Goal: Task Accomplishment & Management: Manage account settings

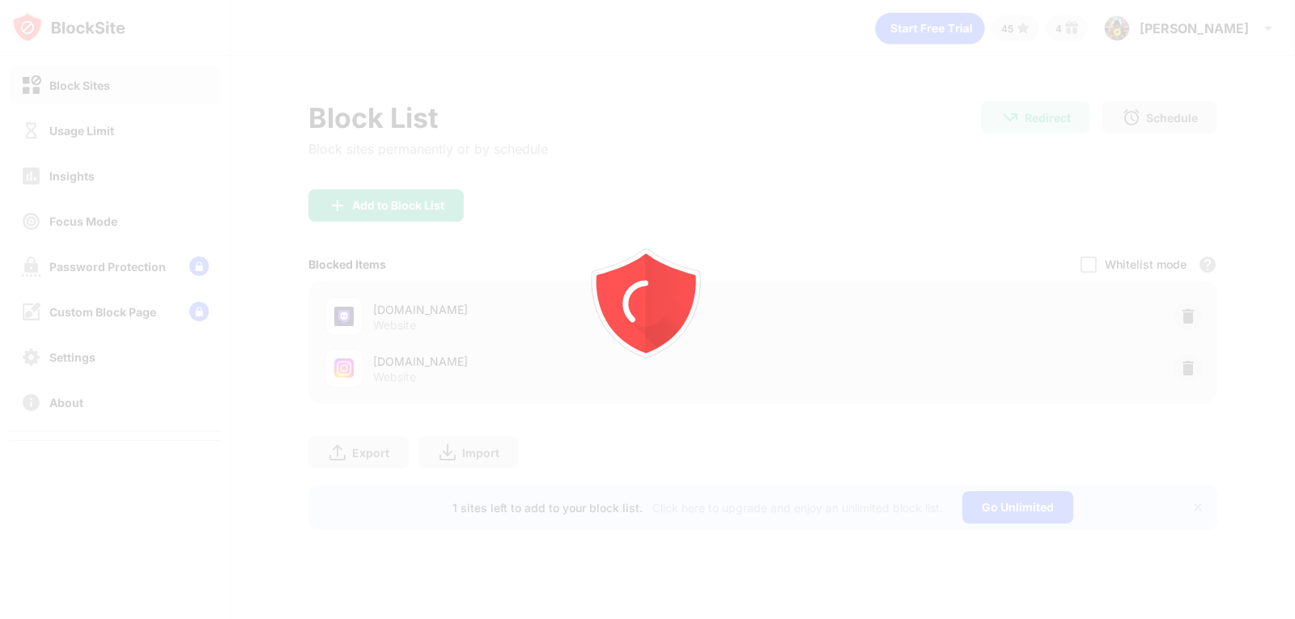
click at [1188, 367] on div at bounding box center [647, 309] width 1295 height 619
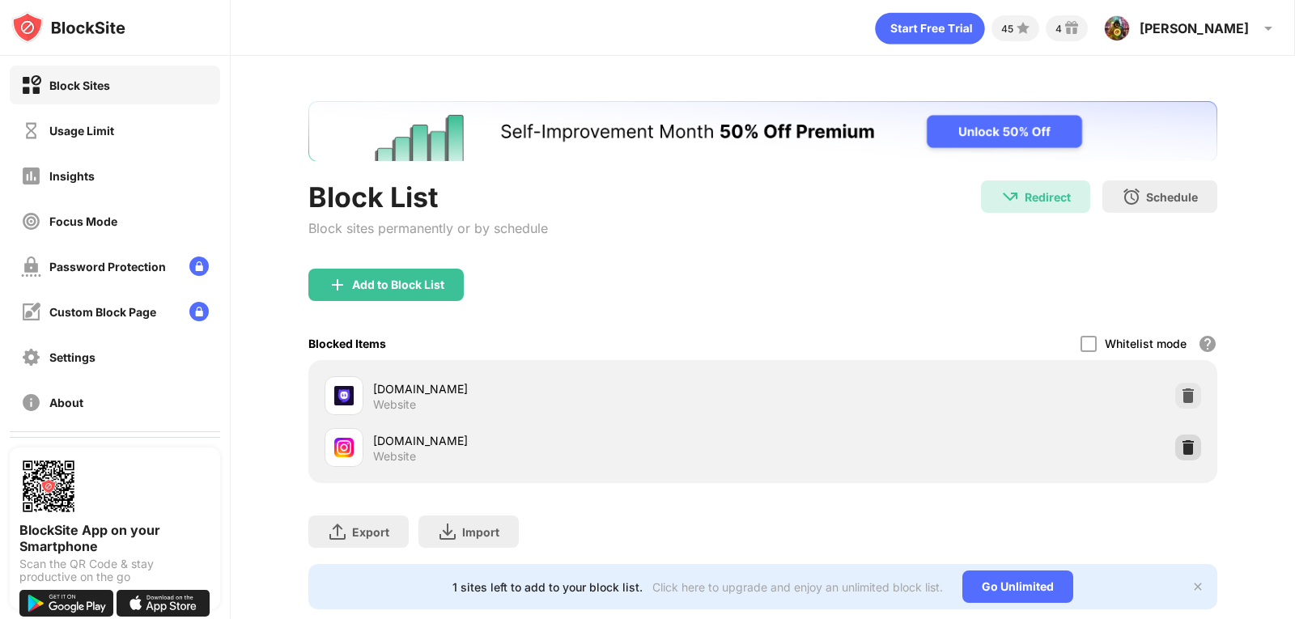
click at [1175, 438] on div at bounding box center [1188, 448] width 26 height 26
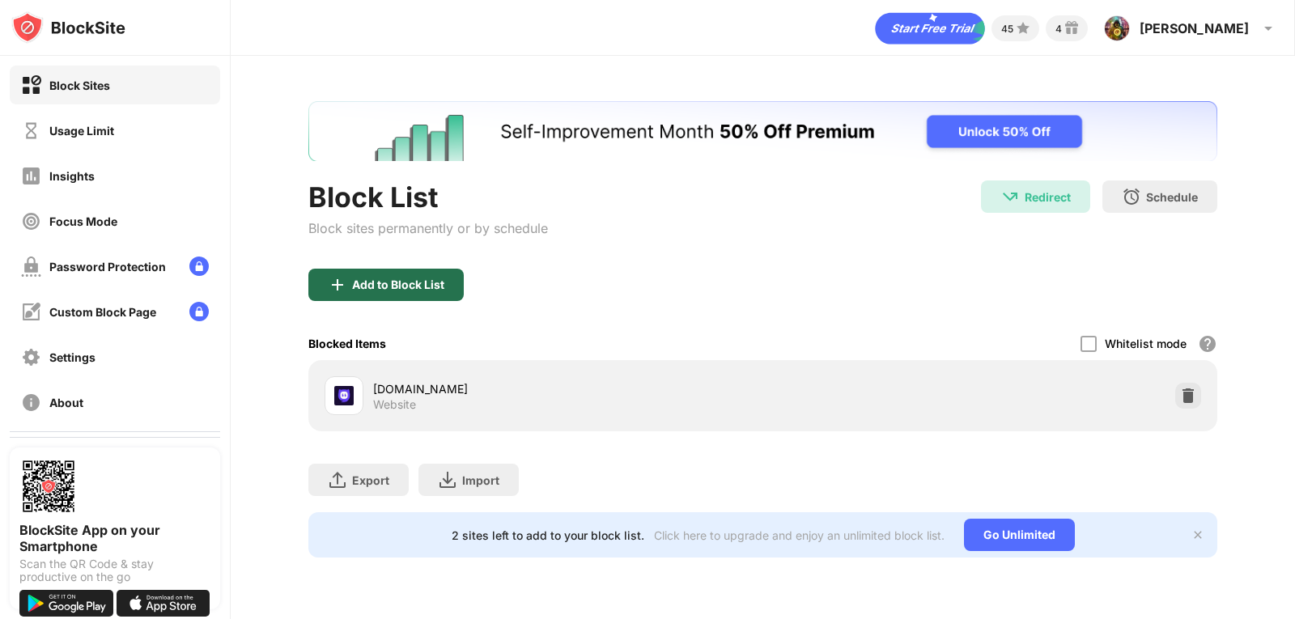
click at [438, 278] on div "Add to Block List" at bounding box center [398, 284] width 92 height 13
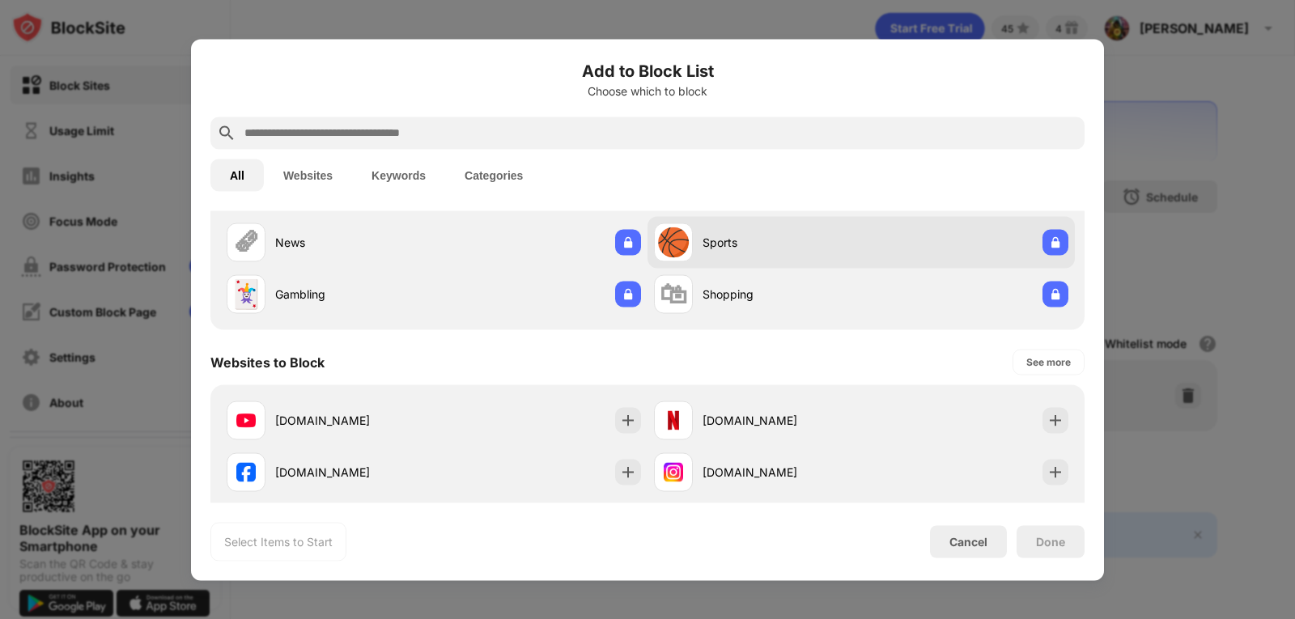
scroll to position [162, 0]
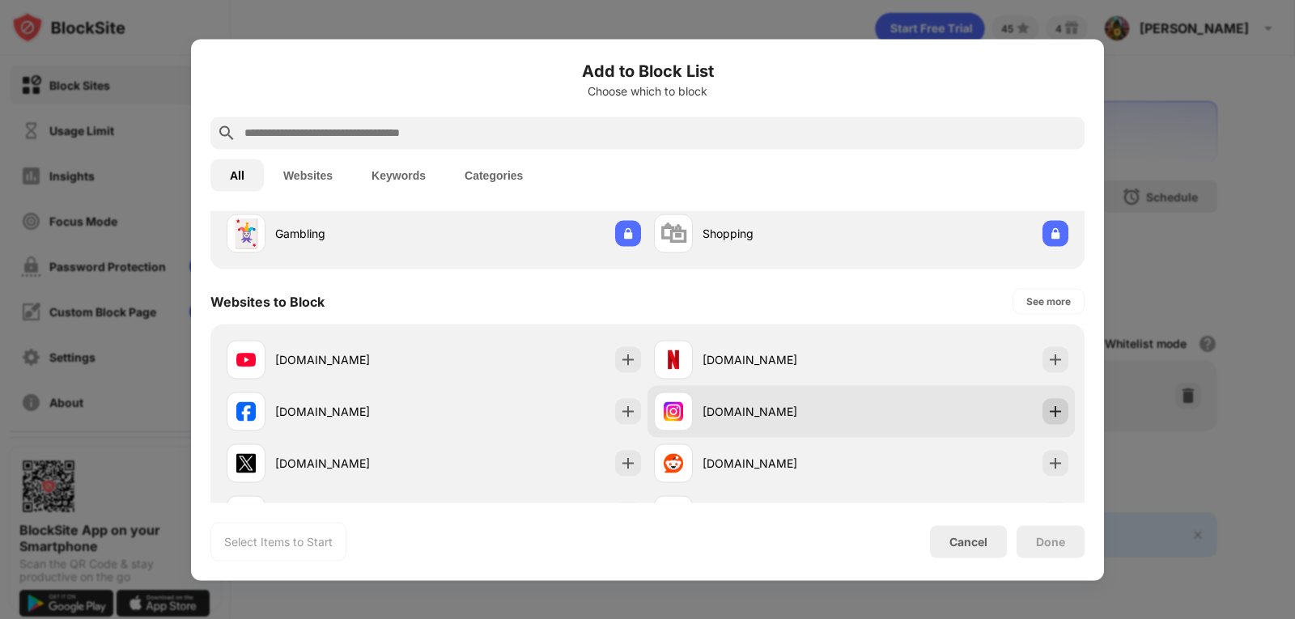
click at [1047, 405] on img at bounding box center [1055, 411] width 16 height 16
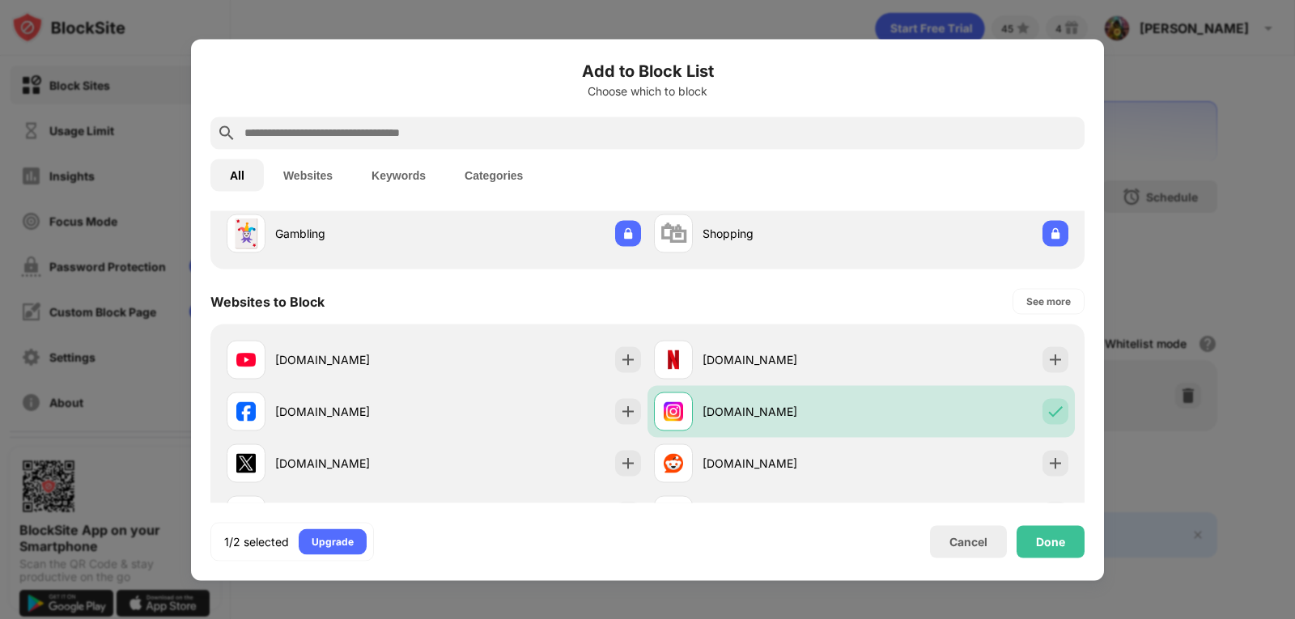
click at [1052, 525] on div "1/2 selected Upgrade Cancel Done" at bounding box center [647, 541] width 874 height 39
click at [1042, 535] on div "Done" at bounding box center [1050, 541] width 29 height 13
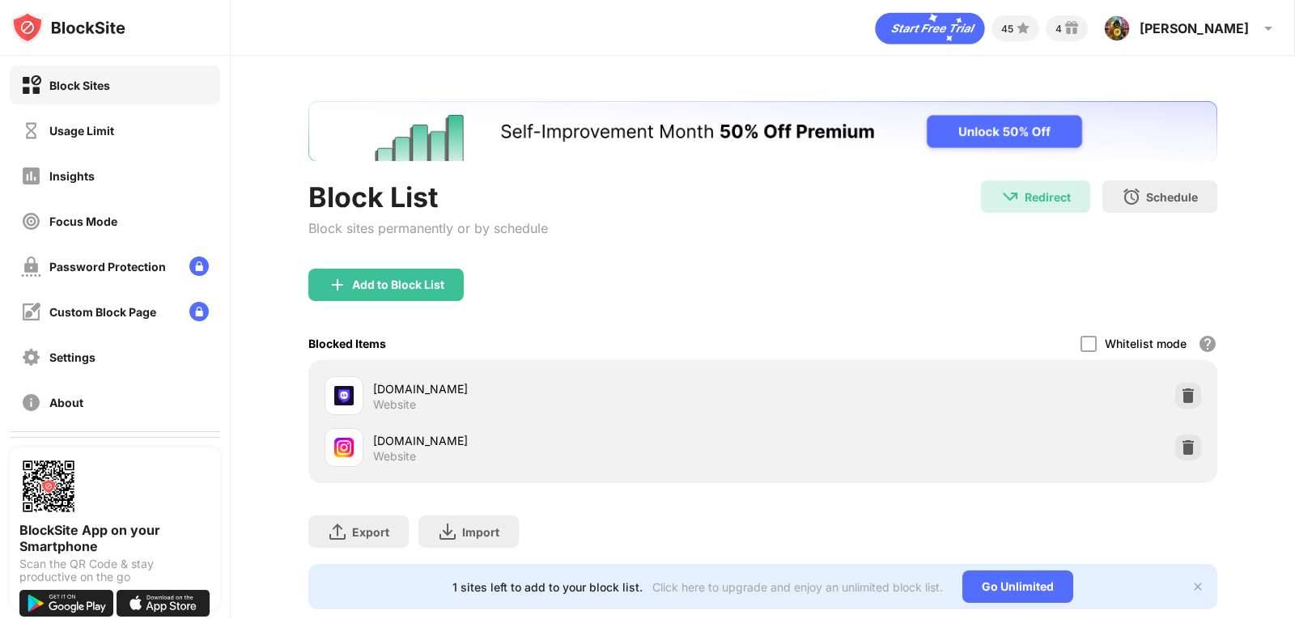
scroll to position [0, 0]
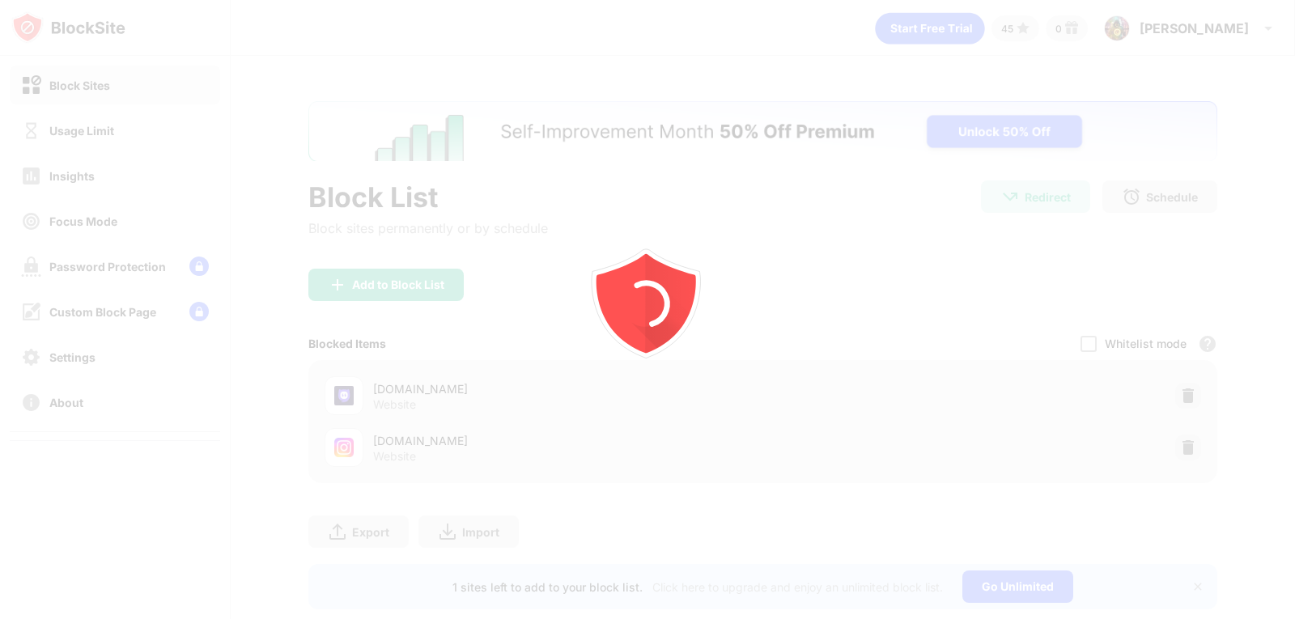
click at [825, 257] on div at bounding box center [647, 309] width 1295 height 619
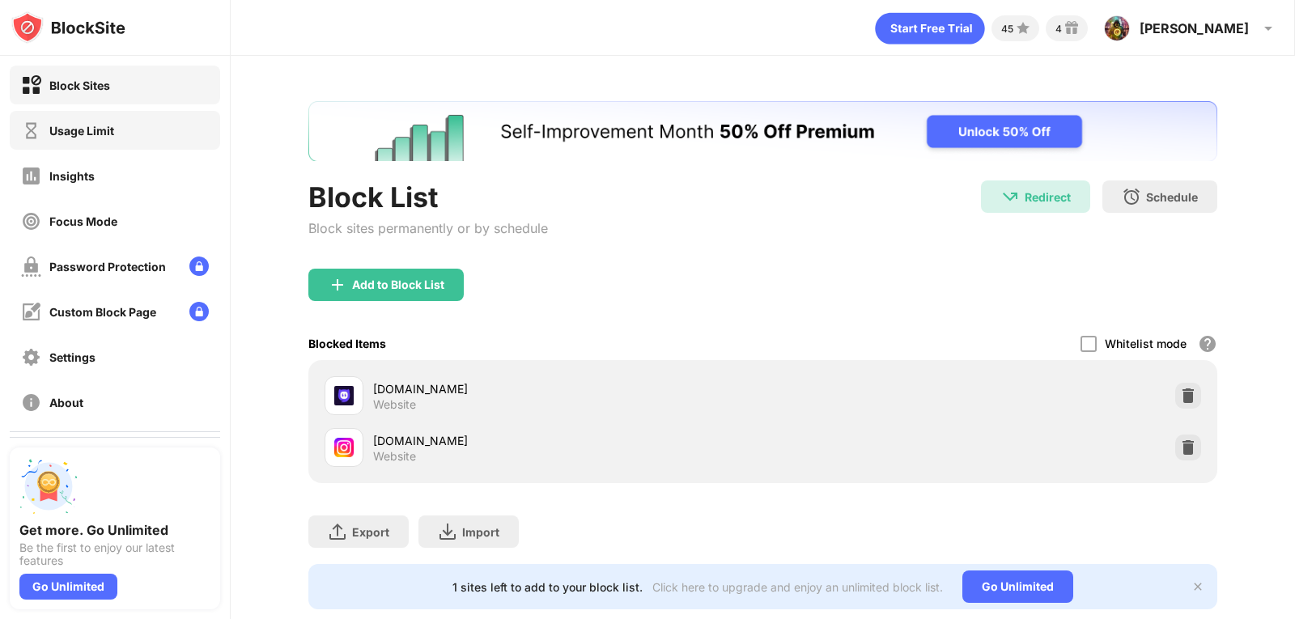
click at [182, 128] on div "Usage Limit" at bounding box center [115, 130] width 210 height 39
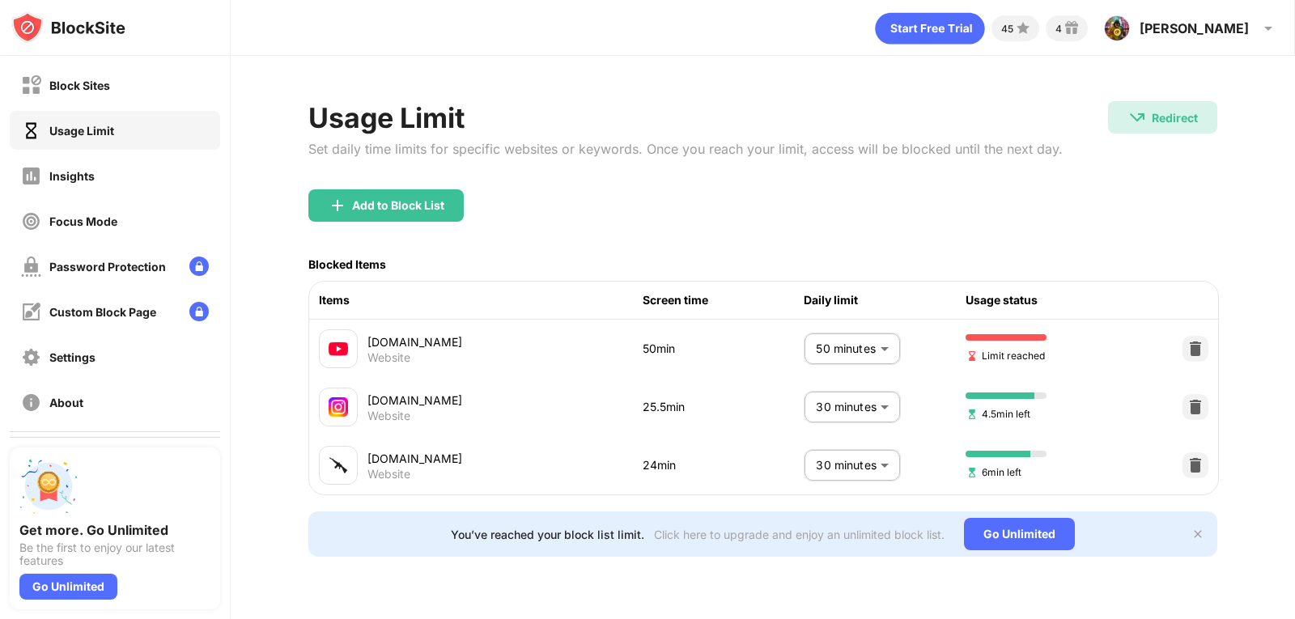
click at [828, 328] on body "Block Sites Usage Limit Insights Focus Mode Password Protection Custom Block Pa…" at bounding box center [647, 309] width 1295 height 619
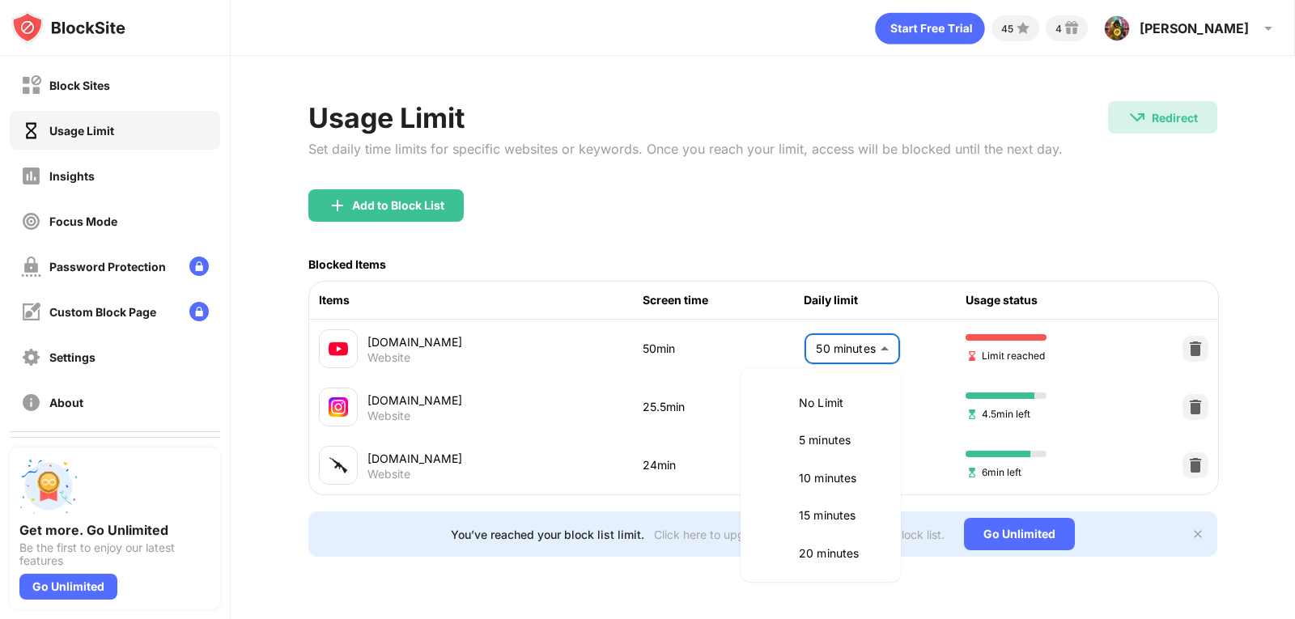
scroll to position [304, 0]
click at [835, 540] on li "60 minutes" at bounding box center [820, 550] width 141 height 37
type input "**"
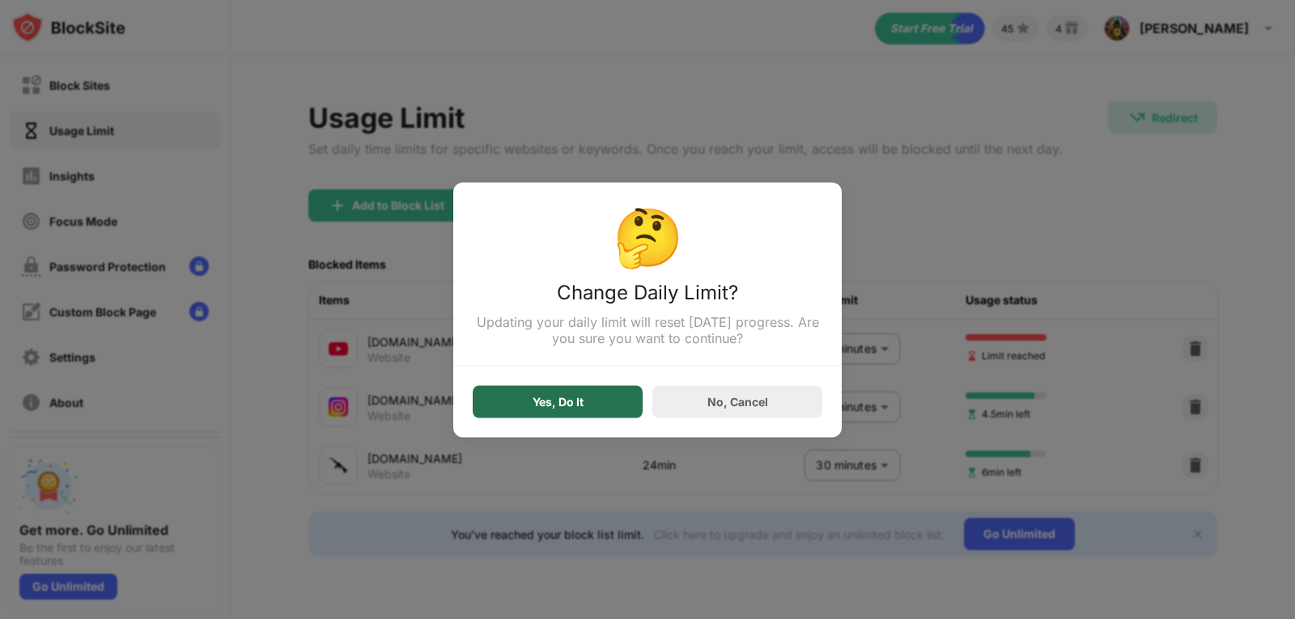
click at [601, 418] on div "Yes, Do It" at bounding box center [558, 401] width 170 height 32
